Goal: Go to known website: Access a specific website the user already knows

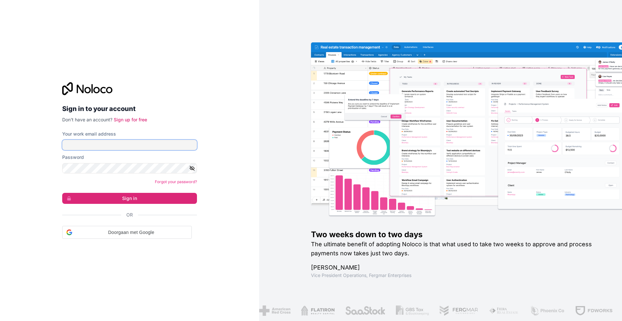
click at [112, 145] on input "Your work email address" at bounding box center [129, 145] width 135 height 10
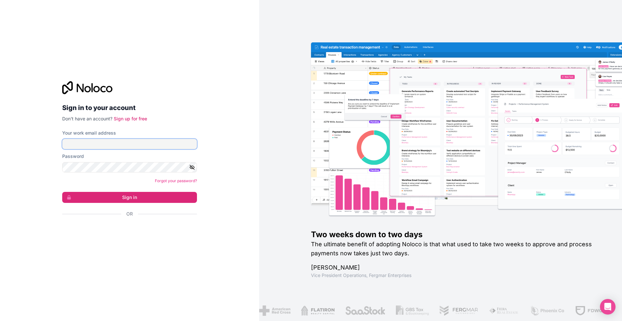
type input "info@blommusicmanagement.com"
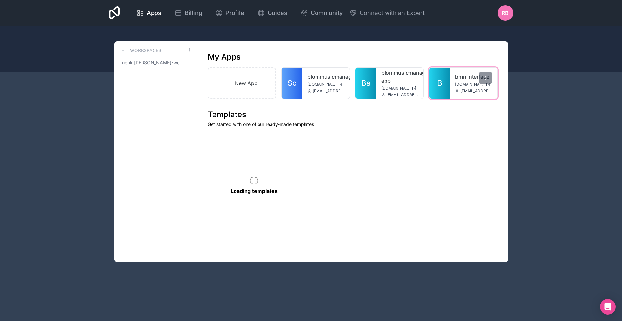
click at [467, 85] on span "bmminterface.noloco.co" at bounding box center [469, 84] width 28 height 5
